Goal: Task Accomplishment & Management: Manage account settings

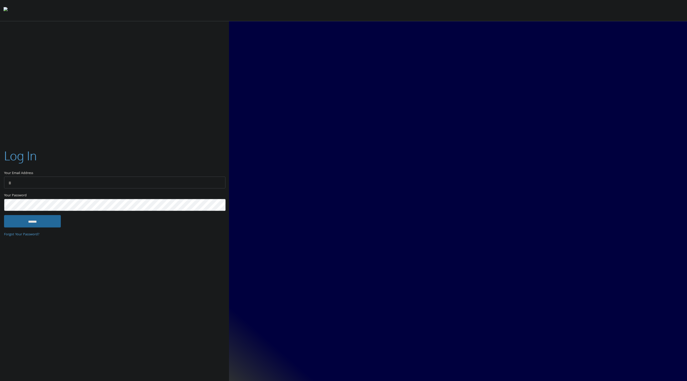
type input "**********"
click at [56, 222] on input "******" at bounding box center [32, 221] width 57 height 12
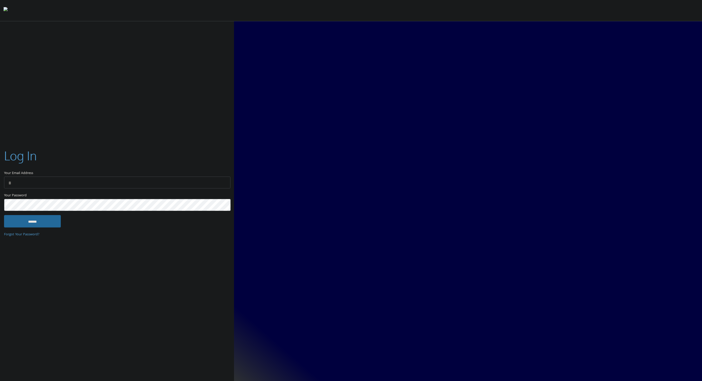
type input "**********"
click at [40, 220] on input "******" at bounding box center [32, 221] width 57 height 12
